Goal: Check status: Check status

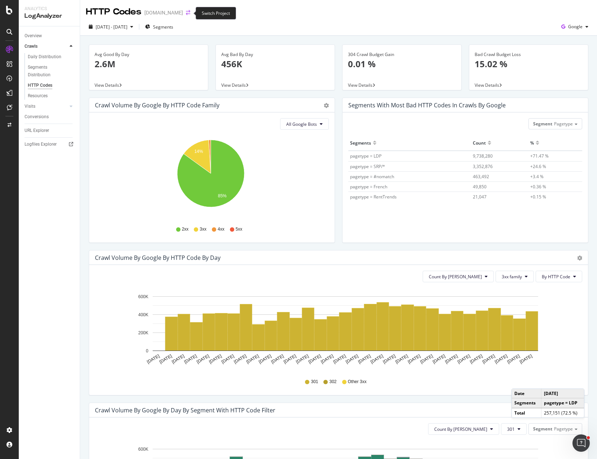
click at [190, 13] on icon "arrow-right-arrow-left" at bounding box center [188, 12] width 4 height 5
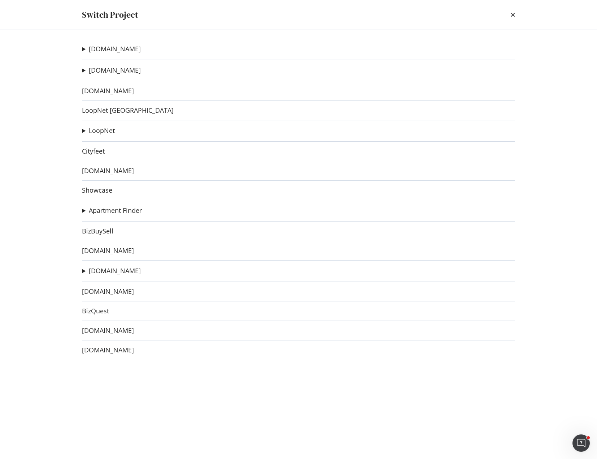
click at [81, 69] on div "[DOMAIN_NAME] [DOMAIN_NAME] Ad-Hoc Project Westside Rentals Ad-Hoc Project West…" at bounding box center [299, 244] width 462 height 429
click at [84, 71] on summary "[DOMAIN_NAME]" at bounding box center [111, 70] width 59 height 9
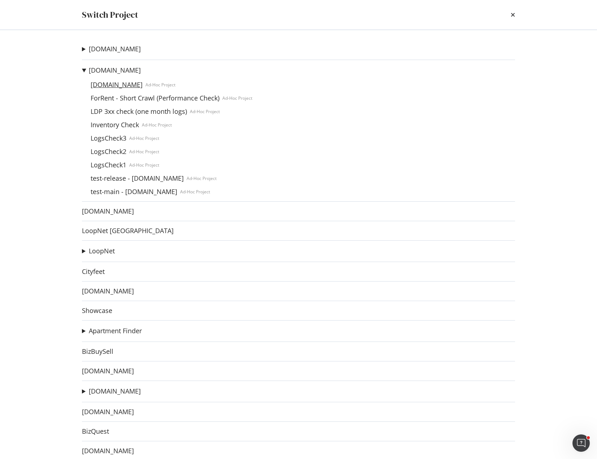
click at [116, 85] on link "[DOMAIN_NAME]" at bounding box center [117, 85] width 58 height 8
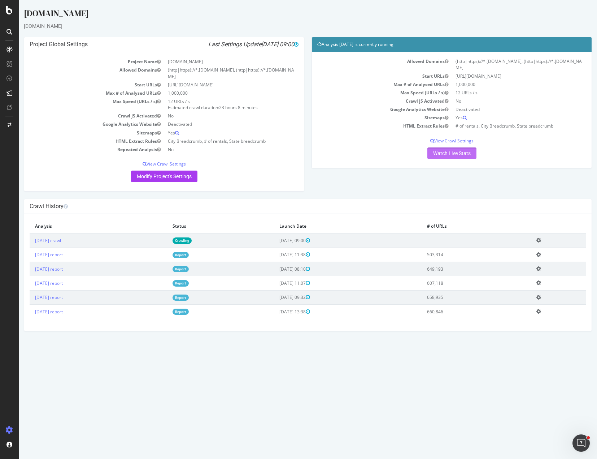
click at [455, 151] on link "Watch Live Stats" at bounding box center [452, 153] width 49 height 12
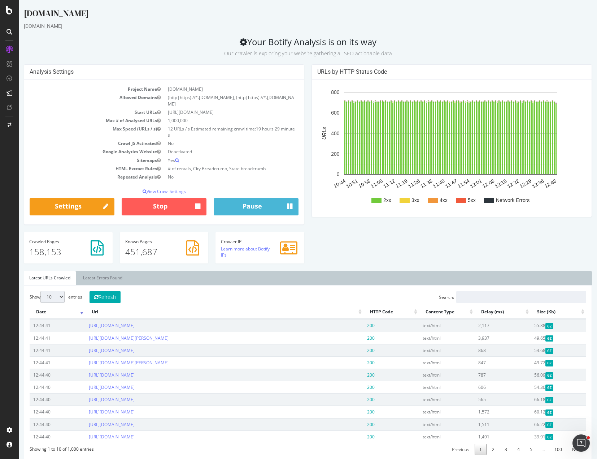
click at [410, 236] on div "Analysis Settings Project Name [DOMAIN_NAME] Allowed Domains (http|https)://*.[…" at bounding box center [308, 167] width 576 height 206
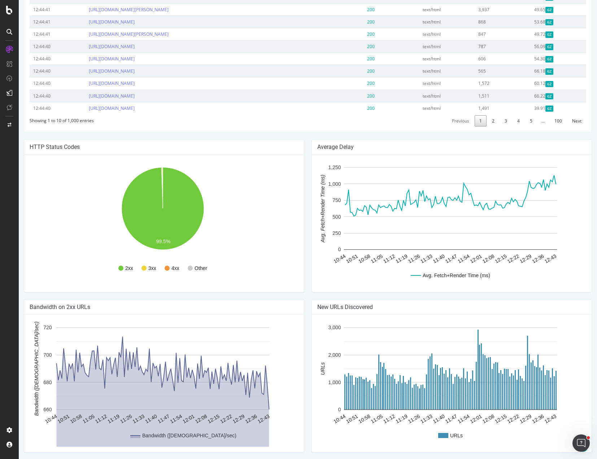
scroll to position [329, 0]
click at [302, 132] on div "[DOMAIN_NAME] [DOMAIN_NAME] Your Botify Analysis is on its way Our crawler is e…" at bounding box center [308, 68] width 579 height 780
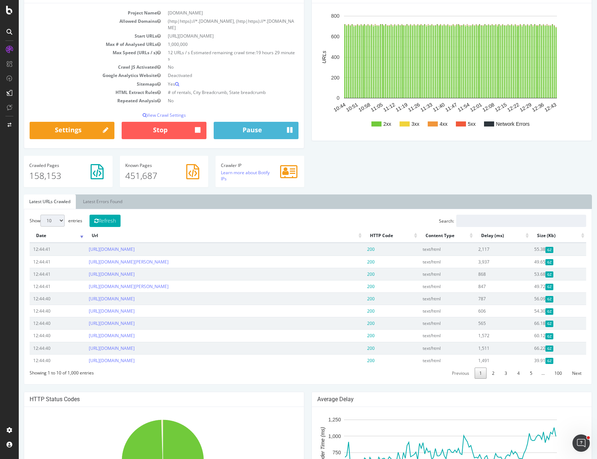
scroll to position [0, 0]
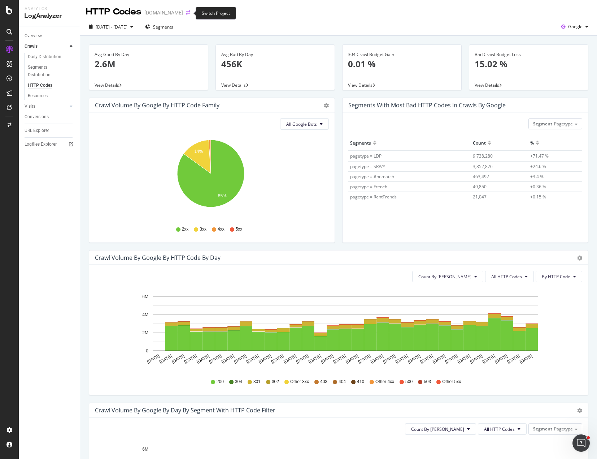
click at [188, 13] on icon "arrow-right-arrow-left" at bounding box center [188, 12] width 4 height 5
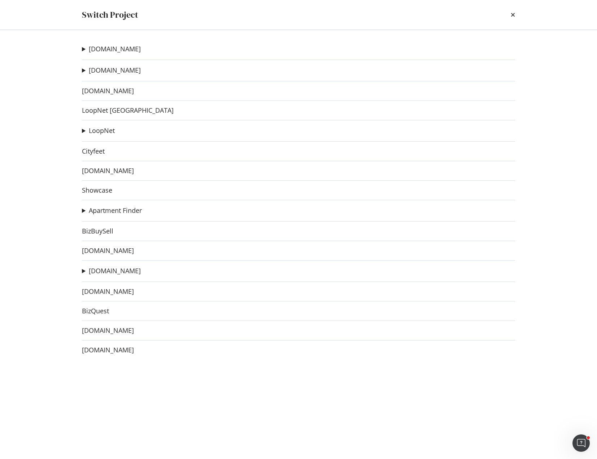
click at [81, 46] on div "[DOMAIN_NAME] [DOMAIN_NAME] Ad-Hoc Project Westside Rentals Ad-Hoc Project West…" at bounding box center [299, 244] width 462 height 429
click at [82, 48] on summary "[DOMAIN_NAME]" at bounding box center [111, 48] width 59 height 9
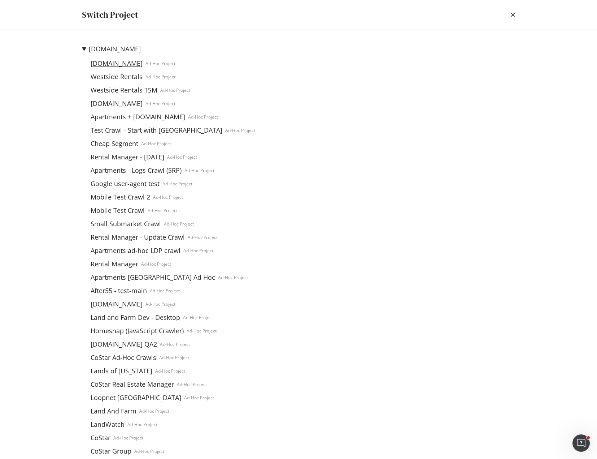
click at [124, 64] on link "[DOMAIN_NAME]" at bounding box center [117, 64] width 58 height 8
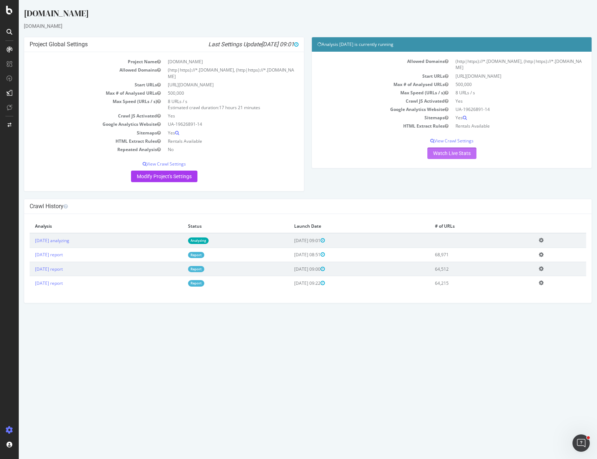
click at [449, 150] on link "Watch Live Stats" at bounding box center [452, 153] width 49 height 12
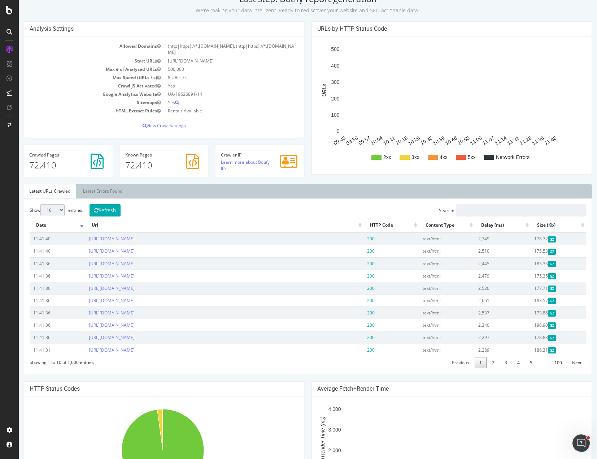
scroll to position [36, 0]
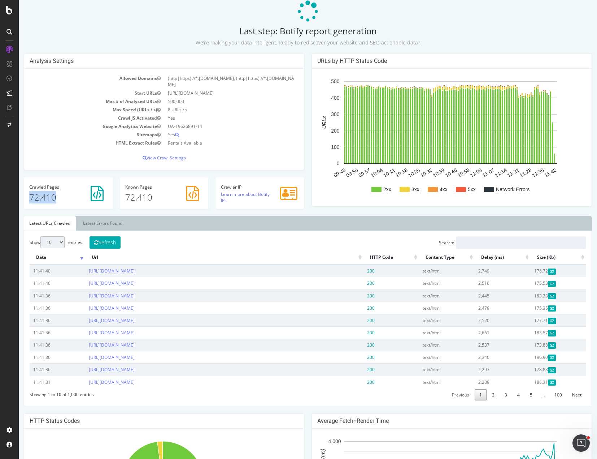
drag, startPoint x: 62, startPoint y: 196, endPoint x: 23, endPoint y: 196, distance: 38.6
click at [23, 196] on div "Crawled Pages 72,410" at bounding box center [68, 196] width 96 height 39
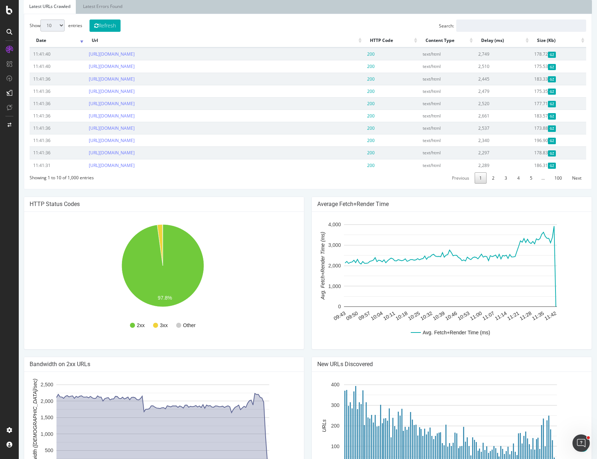
scroll to position [311, 0]
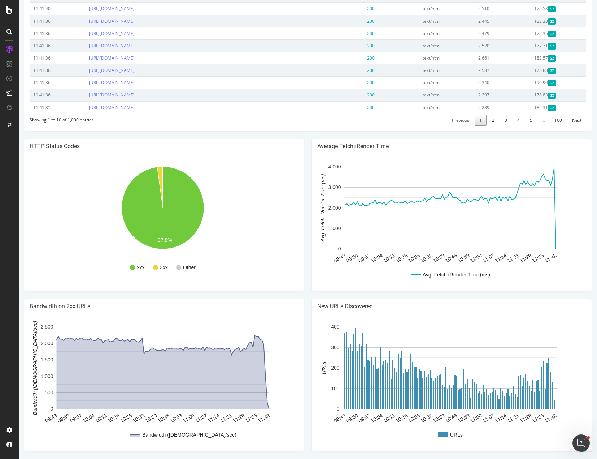
click at [309, 294] on div "Average Fetch+Render Time Avg. Fetch+Render Time (ms) 09:43 09:50 09:57 10:04 1…" at bounding box center [452, 219] width 288 height 160
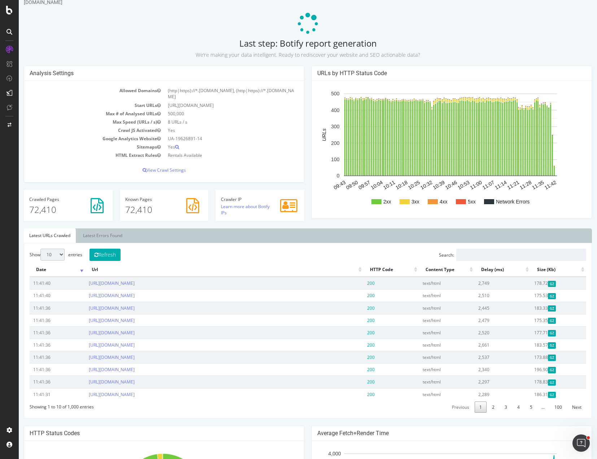
scroll to position [0, 0]
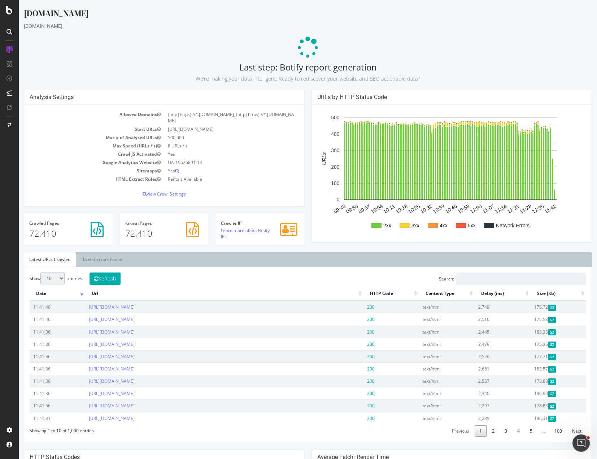
click at [304, 198] on div "Analysis Settings Allowed Domains (http|https)://*.[DOMAIN_NAME], (http|https):…" at bounding box center [164, 152] width 288 height 124
click at [441, 63] on h2 "Last step: Botify report generation We’re making your data intelligent. Ready t…" at bounding box center [308, 72] width 568 height 20
click at [454, 73] on p "We’re making your data intelligent. Ready to rediscover your website and SEO ac…" at bounding box center [308, 77] width 568 height 10
click at [308, 215] on div "URLs by HTTP Status Code 2xx 3xx 4xx 5xx Network Errors 09:43 09:50 09:57 10:04…" at bounding box center [452, 170] width 288 height 160
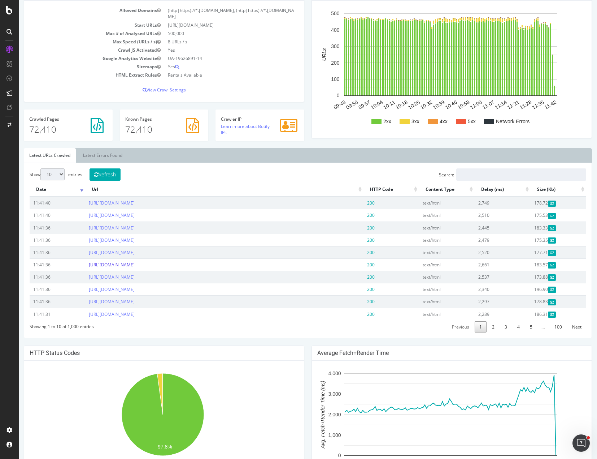
scroll to position [36, 0]
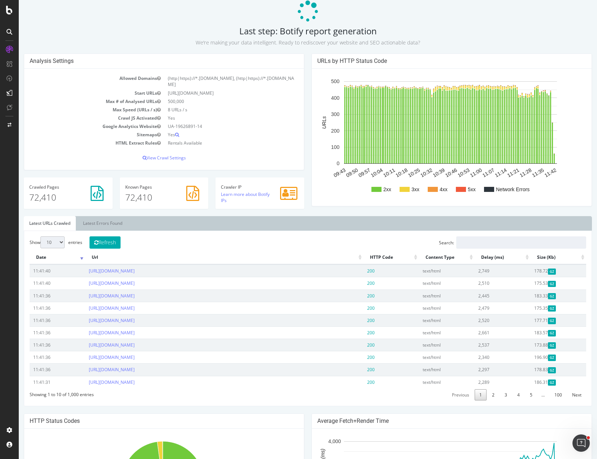
click at [261, 226] on ul "Latest URLs Crawled Latest Errors Found" at bounding box center [308, 223] width 568 height 14
click at [201, 29] on h2 "Last step: Botify report generation We’re making your data intelligent. Ready t…" at bounding box center [308, 36] width 568 height 20
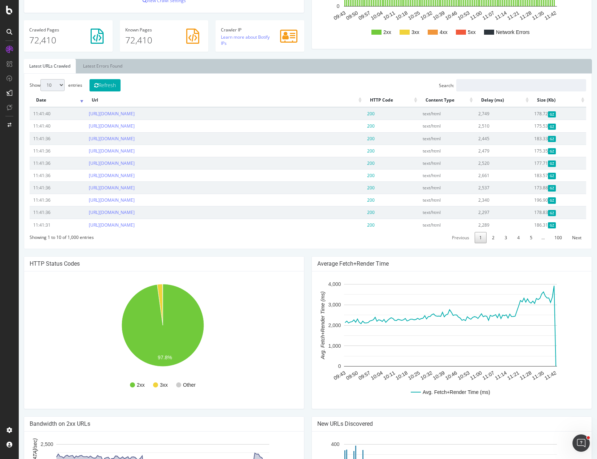
scroll to position [0, 0]
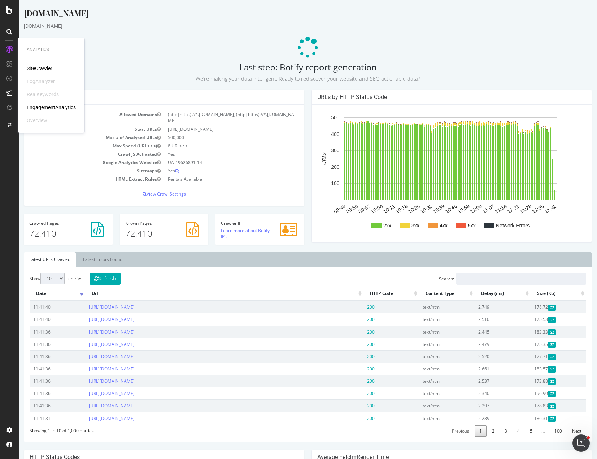
click at [36, 69] on div "SiteCrawler" at bounding box center [40, 68] width 26 height 7
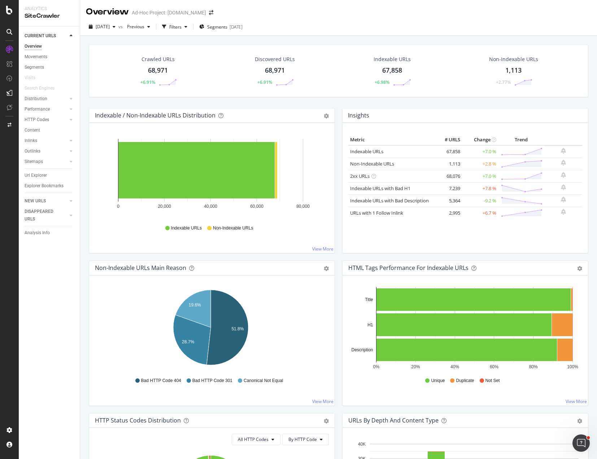
drag, startPoint x: 100, startPoint y: 60, endPoint x: 105, endPoint y: 58, distance: 5.0
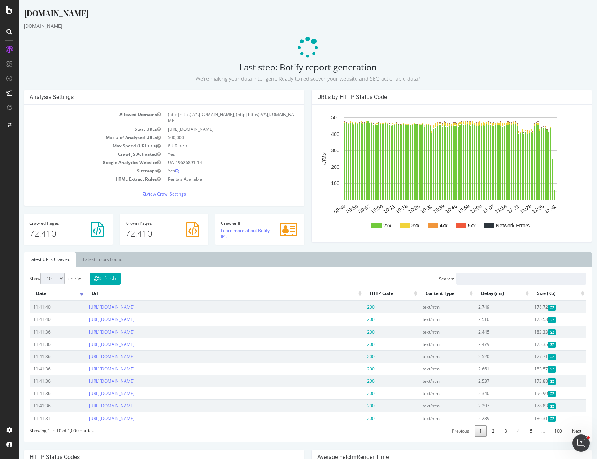
click at [373, 40] on p at bounding box center [308, 48] width 568 height 22
click at [513, 47] on p at bounding box center [308, 48] width 568 height 22
click at [441, 39] on p at bounding box center [308, 48] width 568 height 22
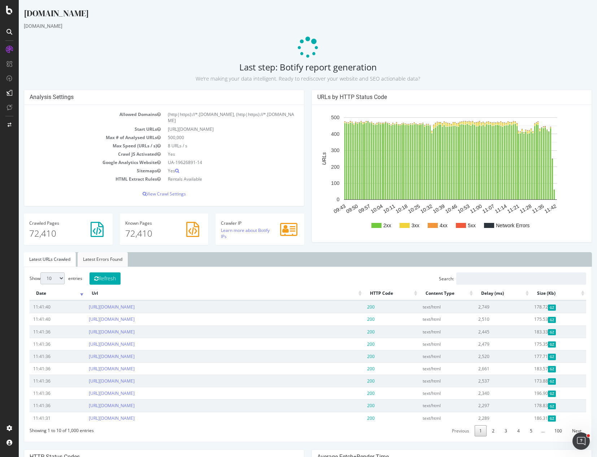
click at [114, 259] on link "Latest Errors Found" at bounding box center [103, 259] width 50 height 14
click at [56, 258] on link "Latest URLs Crawled" at bounding box center [50, 259] width 52 height 14
